Goal: Communication & Community: Ask a question

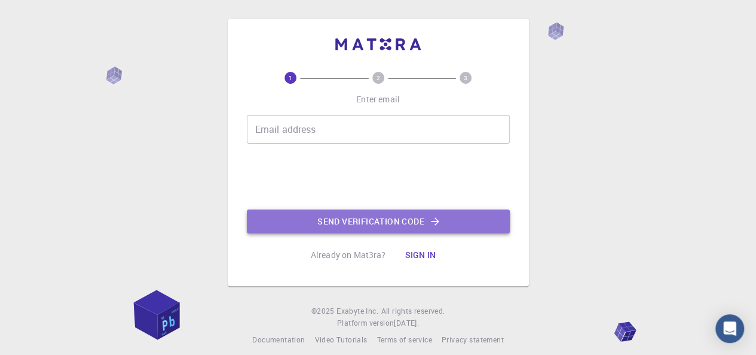
click at [454, 215] on button "Send verification code" at bounding box center [378, 221] width 263 height 24
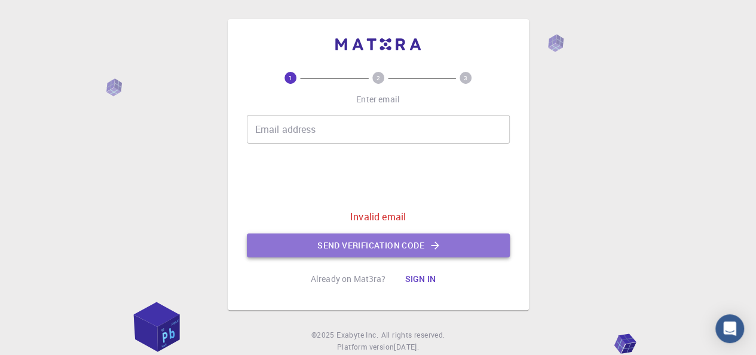
click at [440, 241] on icon "button" at bounding box center [435, 245] width 12 height 12
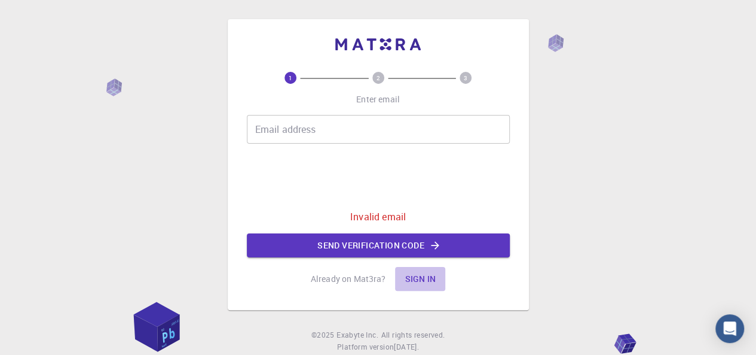
click at [425, 274] on button "Sign in" at bounding box center [420, 279] width 50 height 24
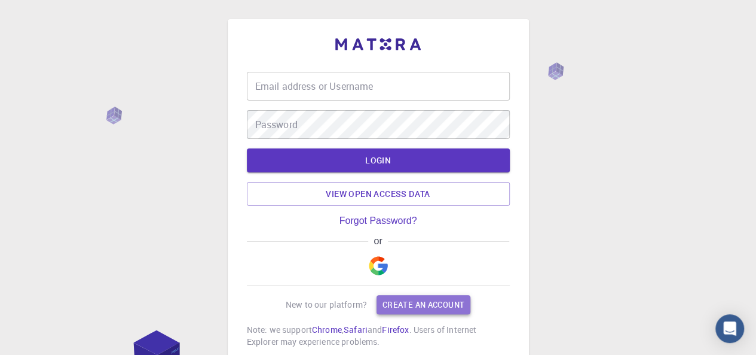
click at [422, 307] on link "Create an account" at bounding box center [424, 304] width 94 height 19
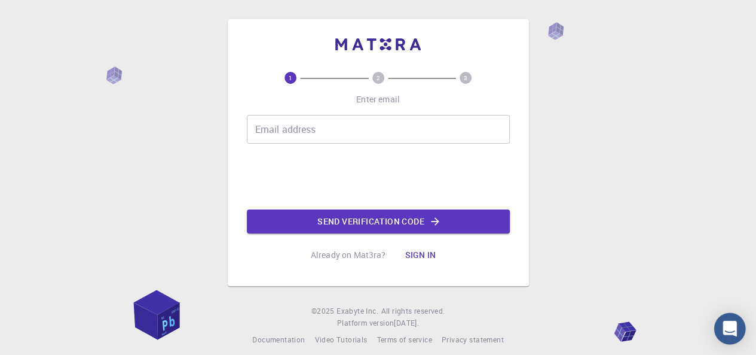
click at [724, 313] on body "1 2 3 Enter email Email address Email address 0cAFcWeA66RcA3AC1hjY15OsLYeGJj4wQ…" at bounding box center [378, 182] width 756 height 365
click at [733, 326] on icon "Open Intercom Messenger" at bounding box center [730, 329] width 14 height 16
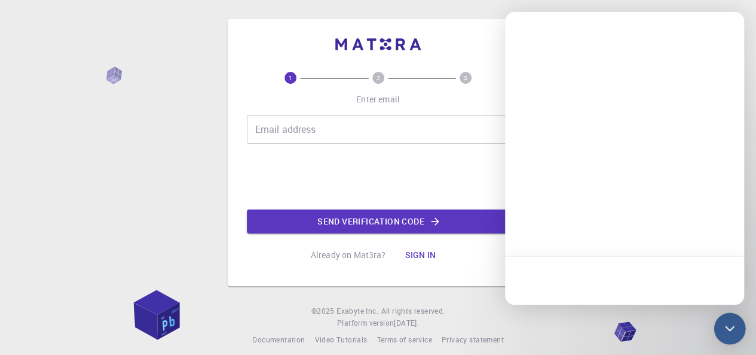
click at [733, 326] on icon "Open Intercom Messenger" at bounding box center [730, 329] width 16 height 16
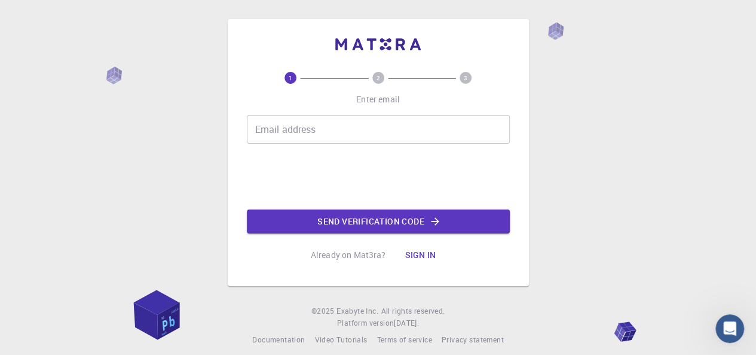
click at [733, 325] on icon "Open Intercom Messenger" at bounding box center [731, 329] width 20 height 20
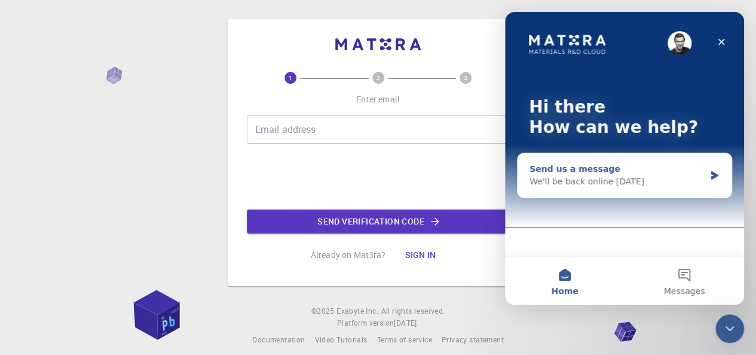
click at [713, 173] on icon "Intercom messenger" at bounding box center [714, 175] width 7 height 8
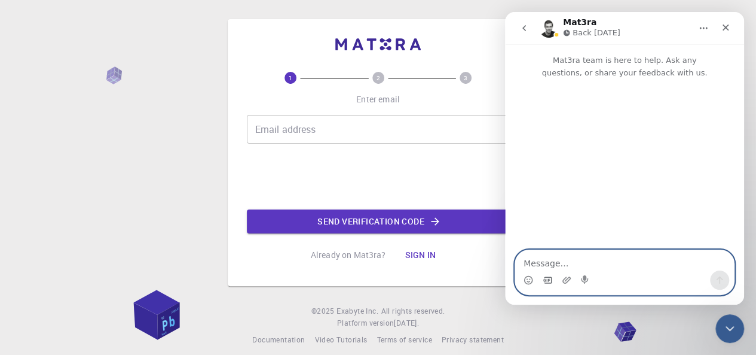
click at [547, 277] on icon "Gif picker" at bounding box center [548, 279] width 8 height 7
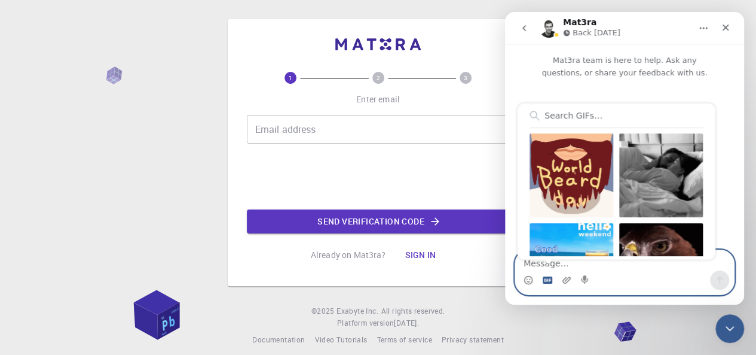
click at [547, 277] on icon "Gif picker" at bounding box center [548, 279] width 10 height 7
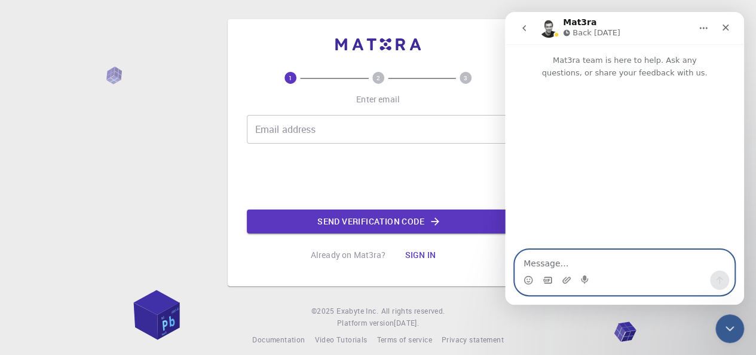
click at [547, 277] on icon "Gif picker" at bounding box center [548, 279] width 8 height 7
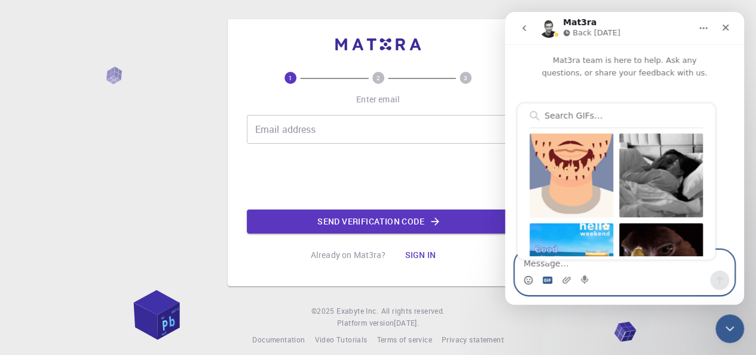
click at [530, 277] on icon "Emoji picker" at bounding box center [529, 280] width 10 height 10
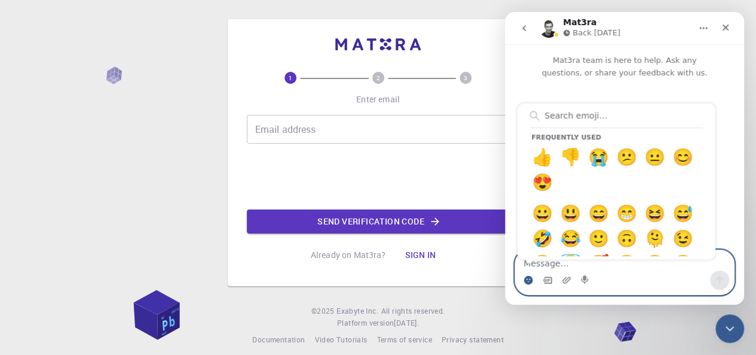
click at [527, 277] on circle "Emoji picker" at bounding box center [528, 280] width 8 height 8
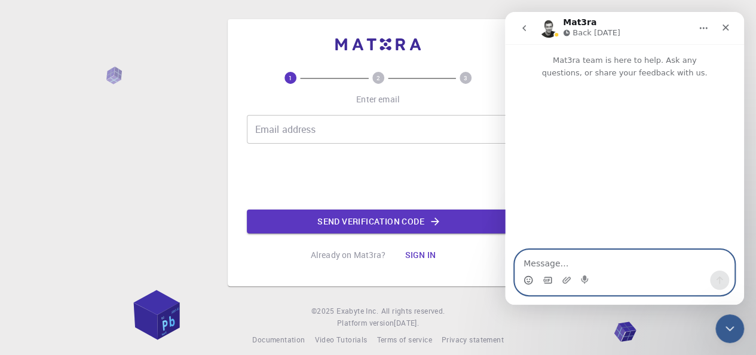
click at [527, 277] on icon "Emoji picker" at bounding box center [529, 280] width 10 height 10
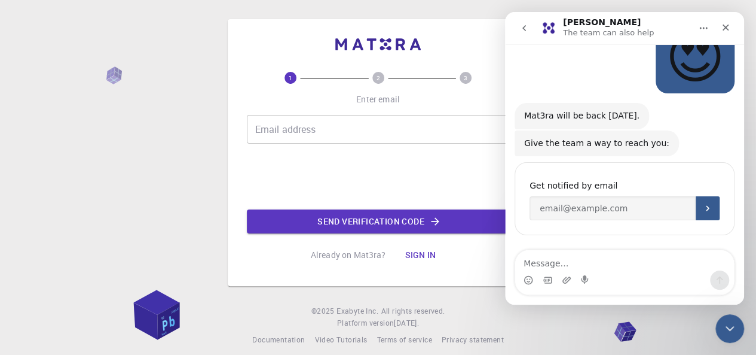
scroll to position [81, 0]
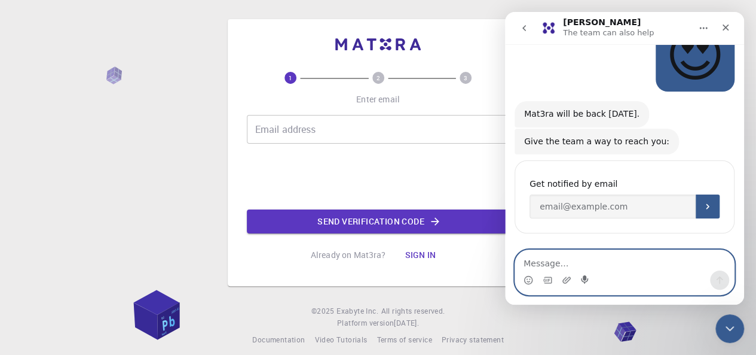
click at [587, 280] on icon "Start recording" at bounding box center [584, 279] width 7 height 8
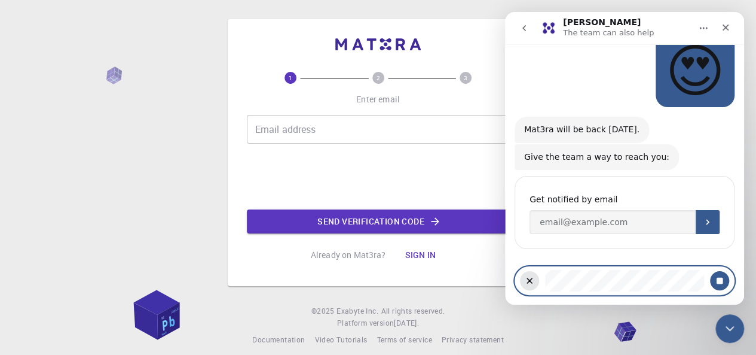
scroll to position [65, 0]
click at [600, 154] on div "Give the team a way to reach you:" at bounding box center [596, 158] width 145 height 12
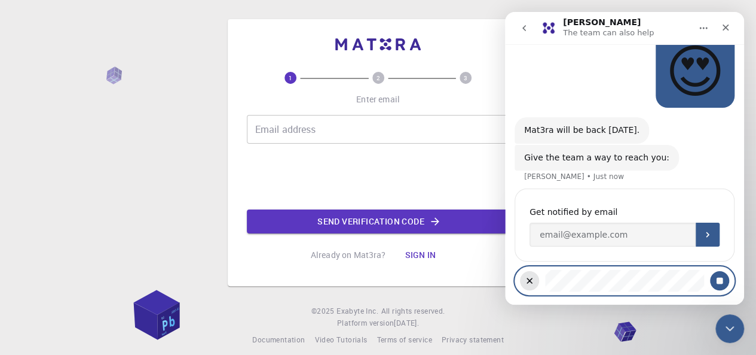
scroll to position [77, 0]
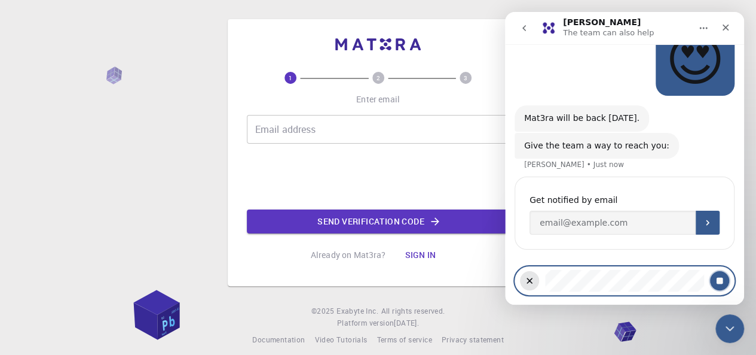
click at [713, 277] on button "Stop recording" at bounding box center [719, 280] width 19 height 19
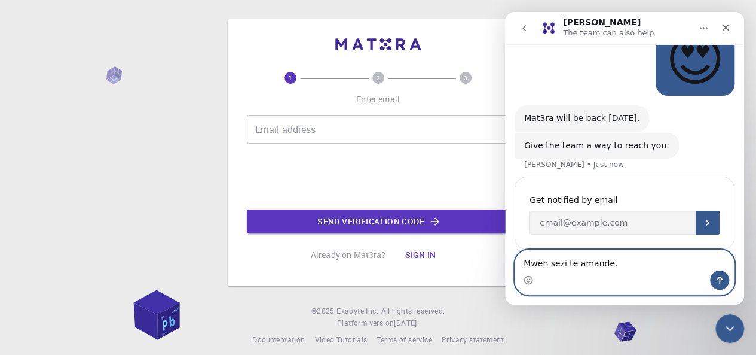
scroll to position [93, 0]
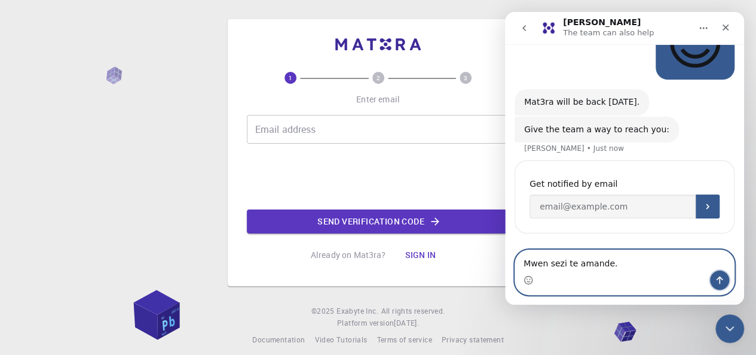
click at [722, 279] on icon "Send a message…" at bounding box center [720, 280] width 7 height 8
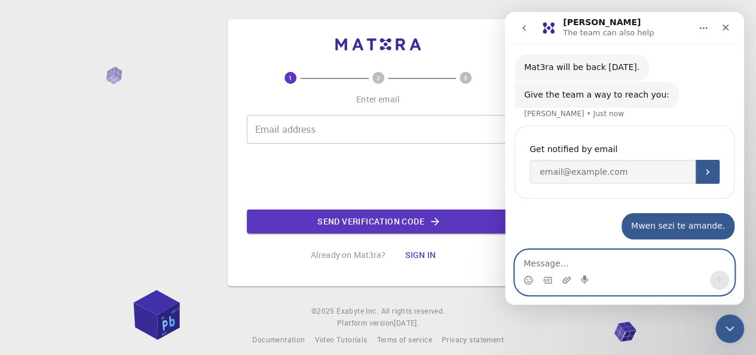
scroll to position [129, 0]
